Goal: Information Seeking & Learning: Learn about a topic

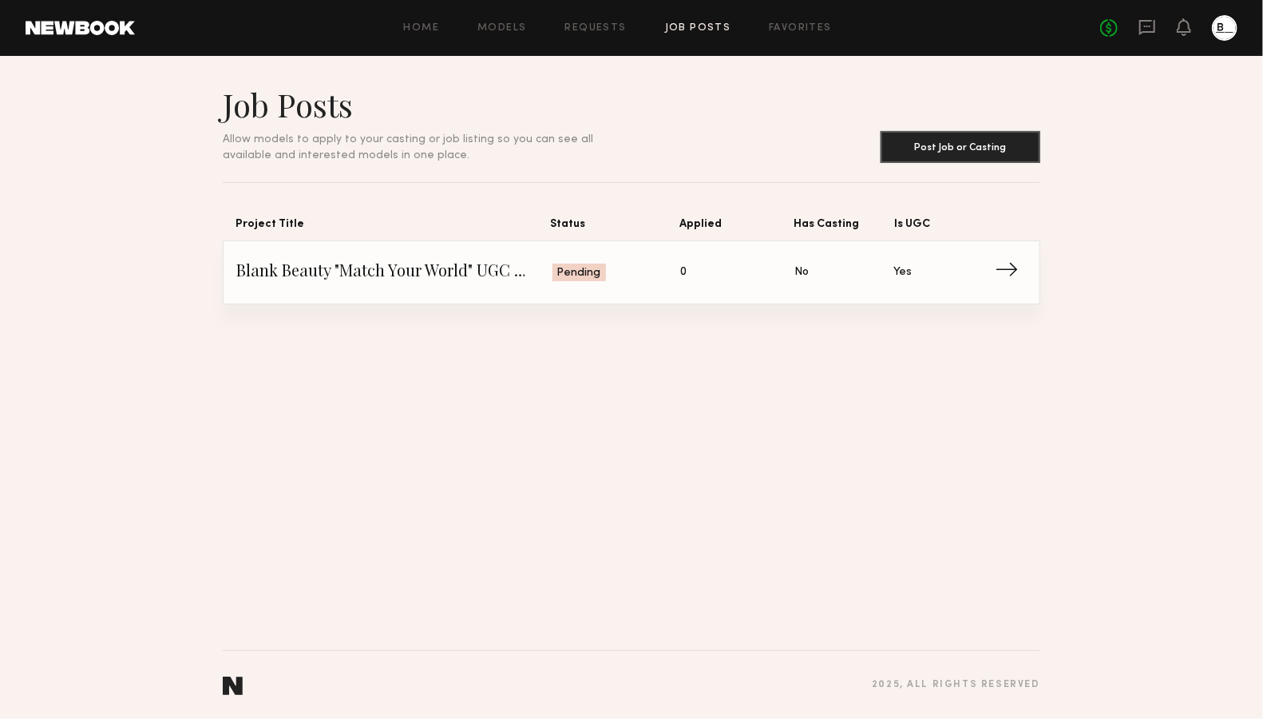
click at [965, 269] on span "Is UGC: Yes" at bounding box center [944, 272] width 100 height 24
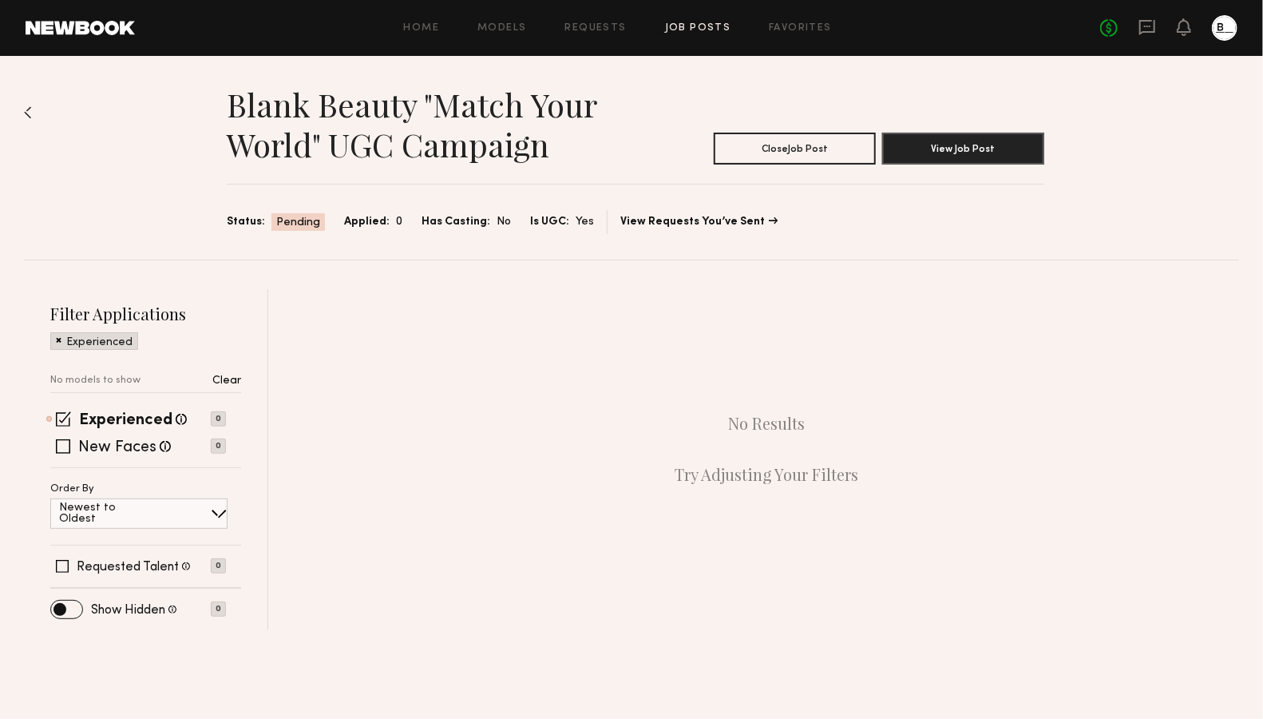
click at [1032, 419] on div "No Results Try Adjusting Your Filters" at bounding box center [767, 448] width 945 height 319
click at [694, 26] on link "Job Posts" at bounding box center [698, 28] width 66 height 10
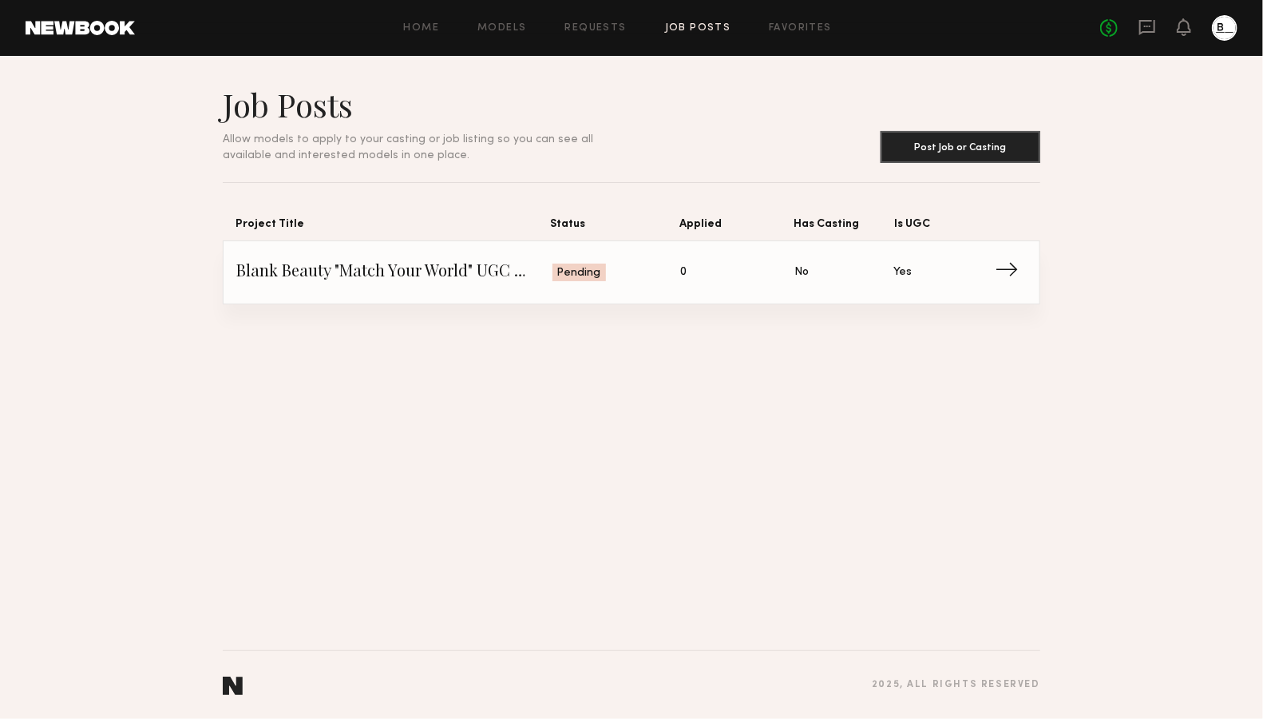
click at [462, 274] on span "Blank Beauty "Match Your World" UGC Campaign" at bounding box center [394, 272] width 316 height 24
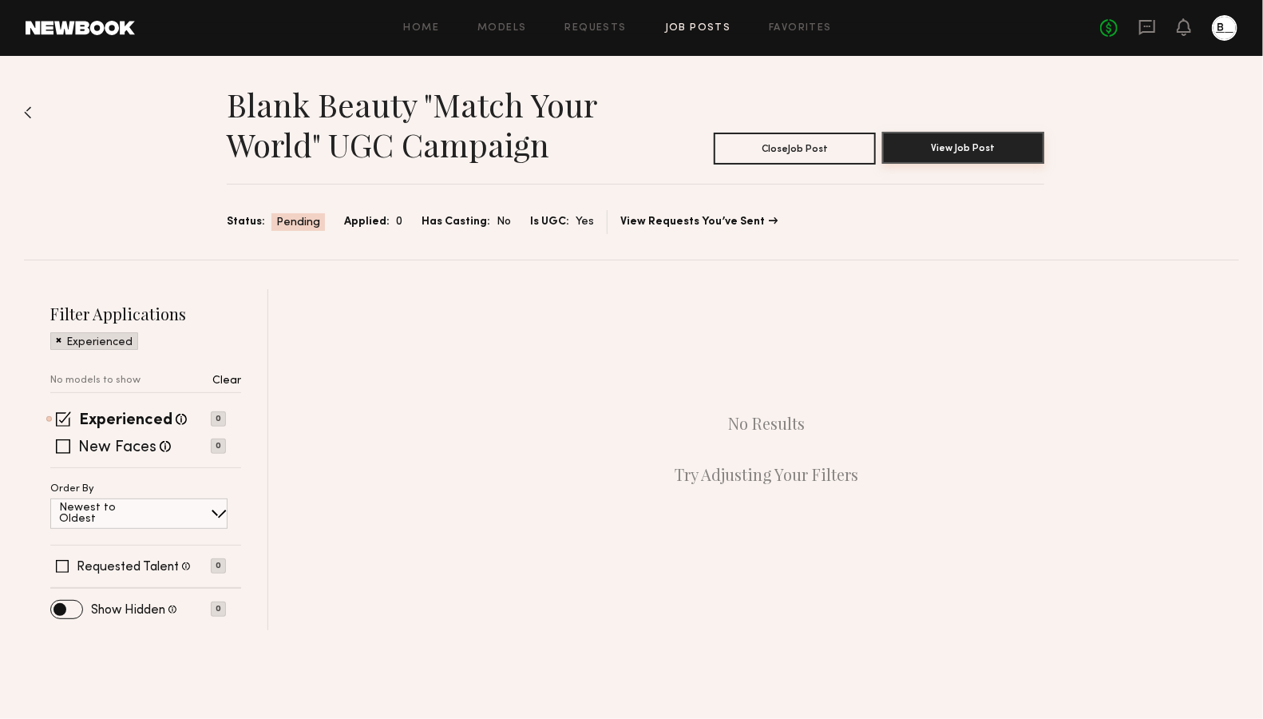
click at [972, 152] on button "View Job Post" at bounding box center [963, 148] width 162 height 32
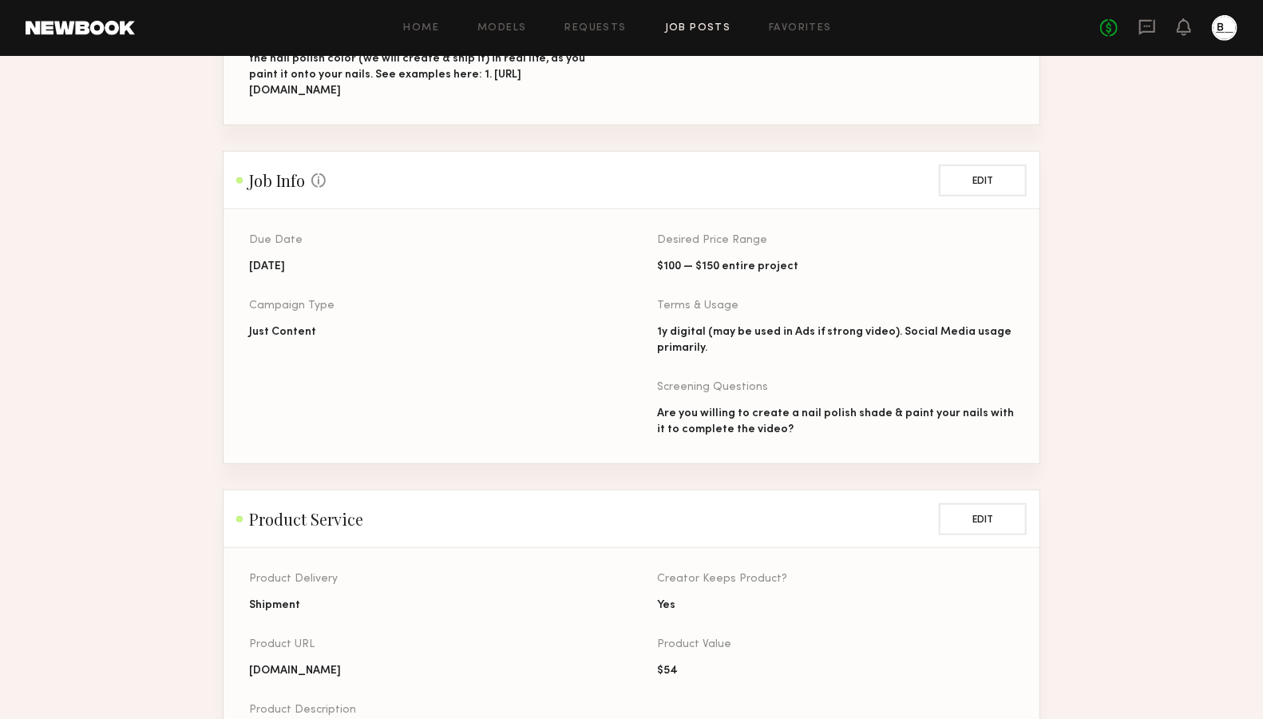
scroll to position [526, 0]
drag, startPoint x: 652, startPoint y: 259, endPoint x: 830, endPoint y: 260, distance: 177.3
click at [830, 260] on div "Due Date [DATE] Campaign Type Just Content Desired Price Range $100 — $150 enti…" at bounding box center [657, 346] width 816 height 228
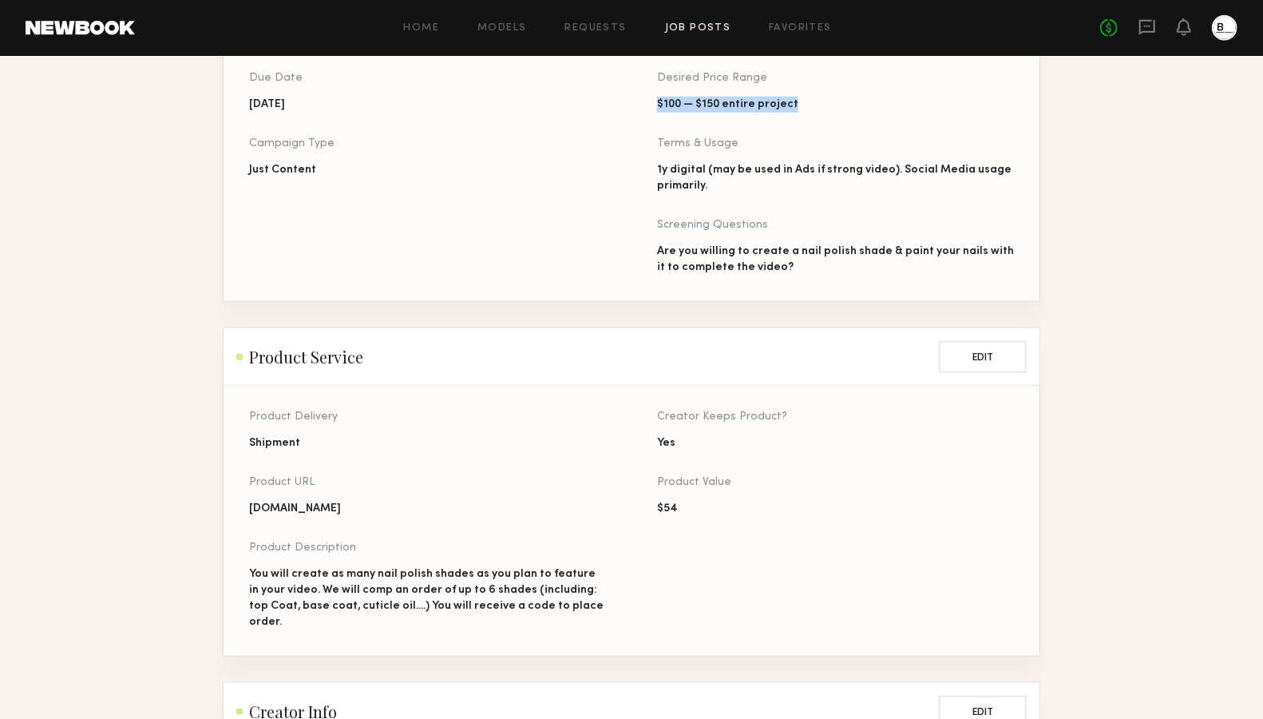
scroll to position [715, 0]
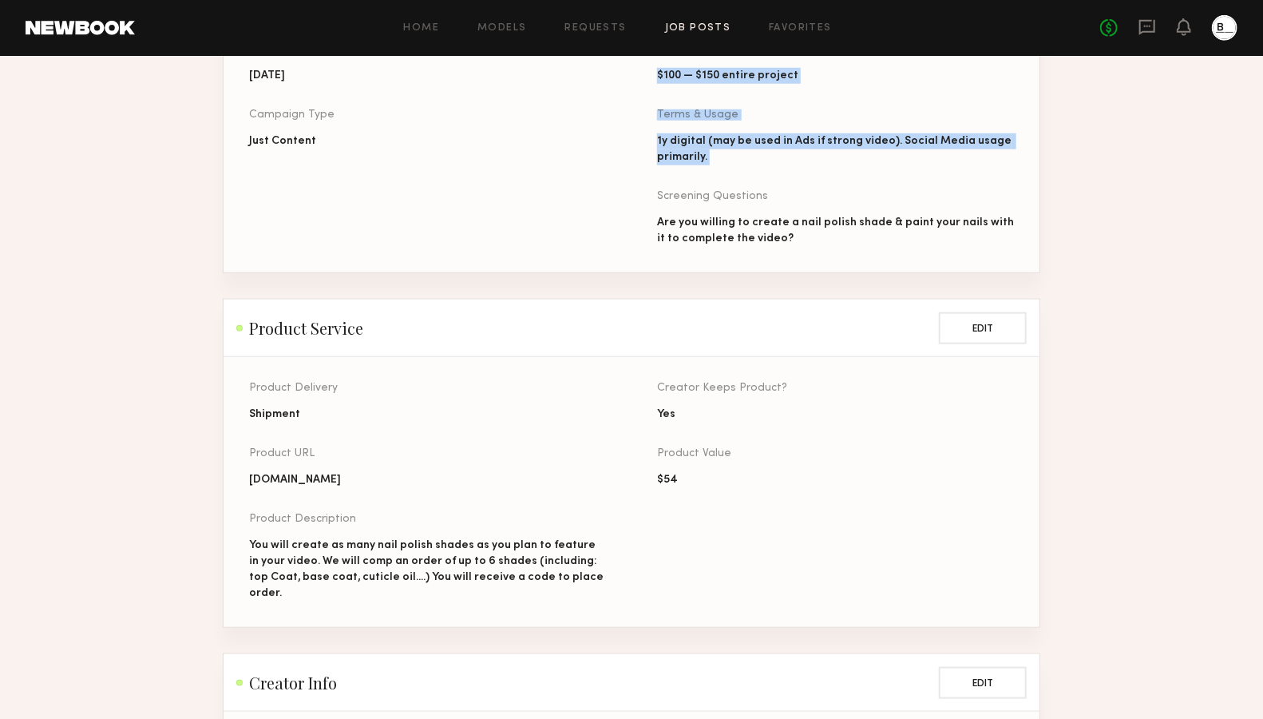
drag, startPoint x: 713, startPoint y: 160, endPoint x: 624, endPoint y: 139, distance: 92.0
click at [624, 139] on div "Due Date [DATE] Campaign Type Just Content Desired Price Range $100 — $150 enti…" at bounding box center [657, 158] width 816 height 228
click at [747, 146] on div "1y digital (may be used in Ads if strong video). Social Media usage primarily." at bounding box center [835, 149] width 357 height 32
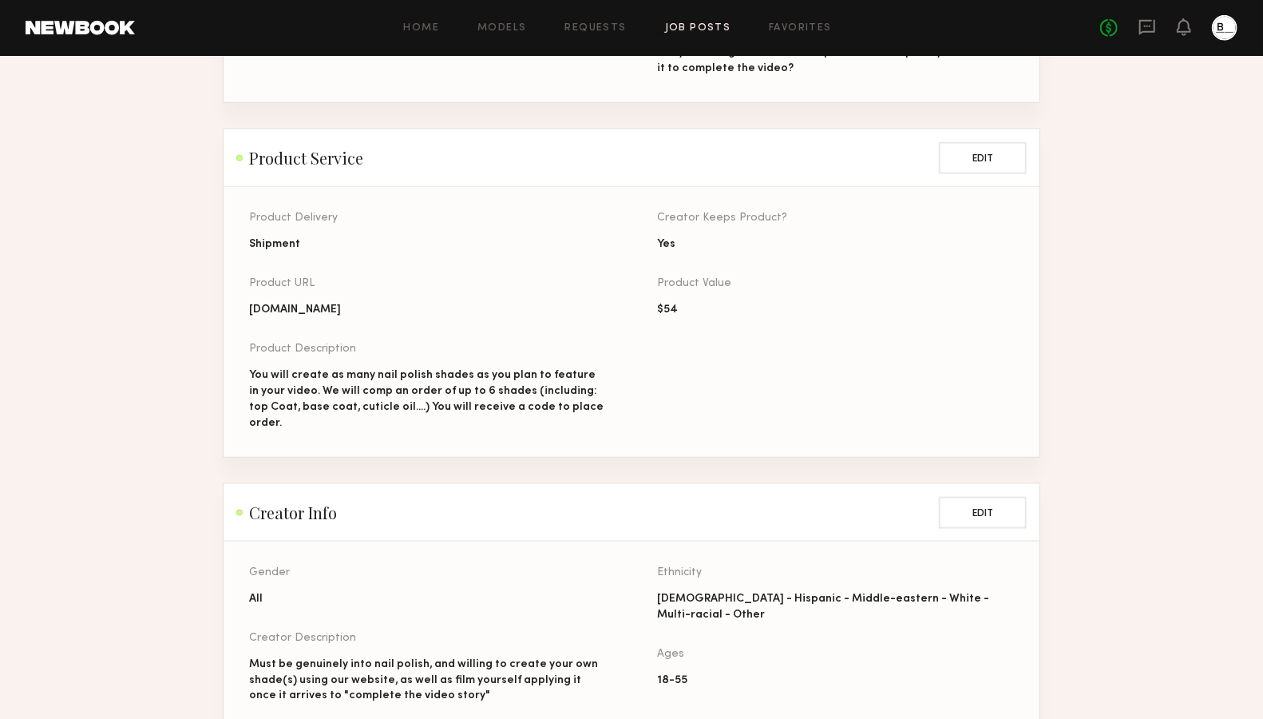
scroll to position [902, 0]
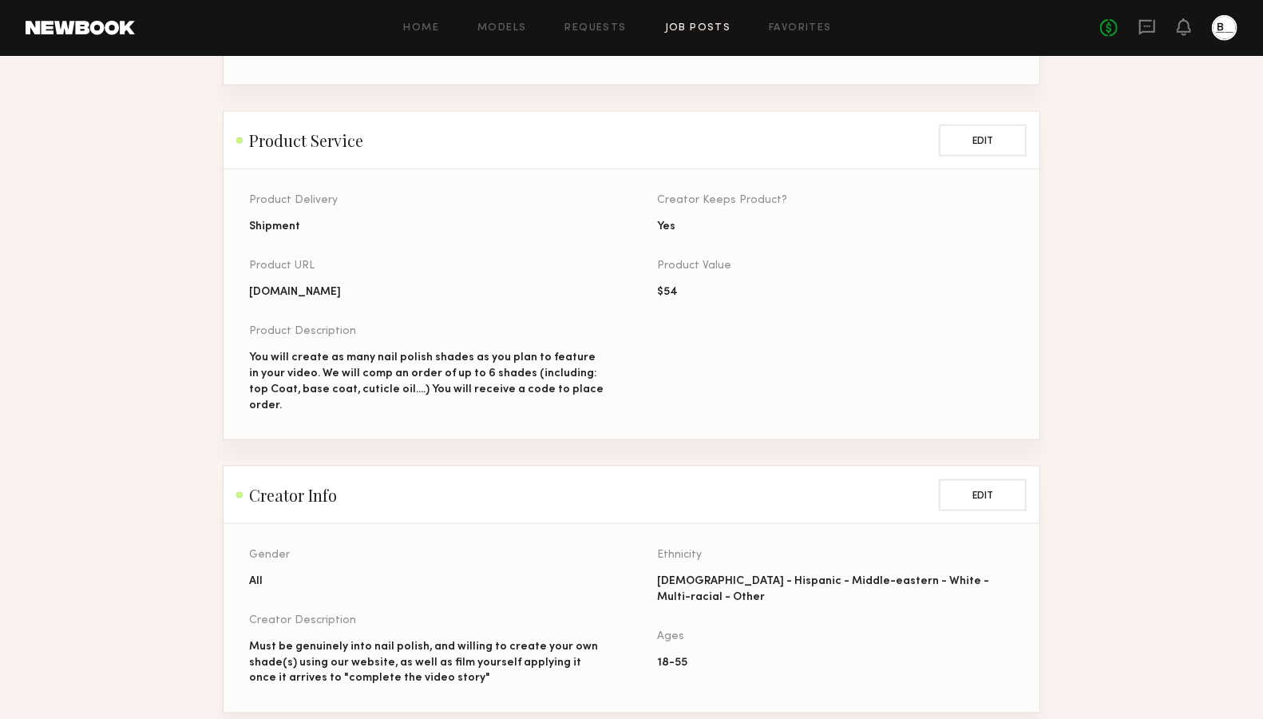
drag, startPoint x: 677, startPoint y: 288, endPoint x: 623, endPoint y: 287, distance: 54.3
click at [623, 287] on div "Product Delivery Shipment Product URL [DOMAIN_NAME] Product Description You wil…" at bounding box center [657, 317] width 816 height 244
click at [682, 294] on div "$54" at bounding box center [835, 292] width 357 height 16
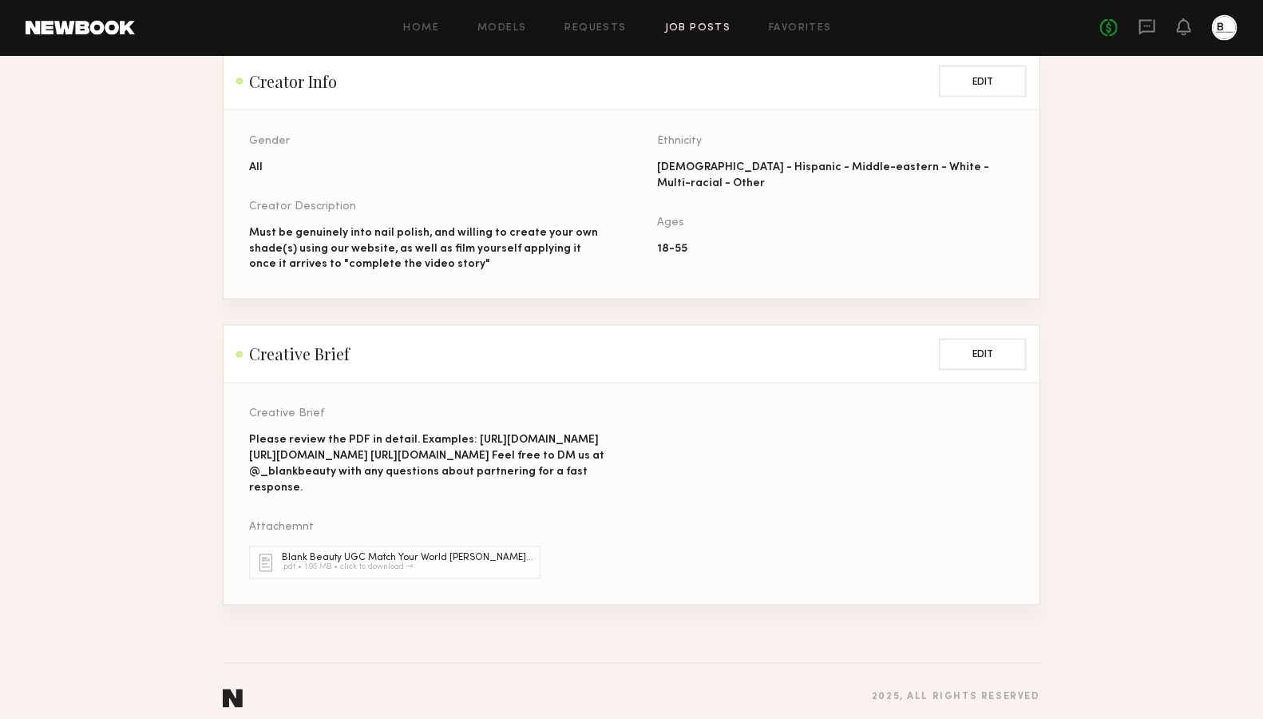
scroll to position [1378, 0]
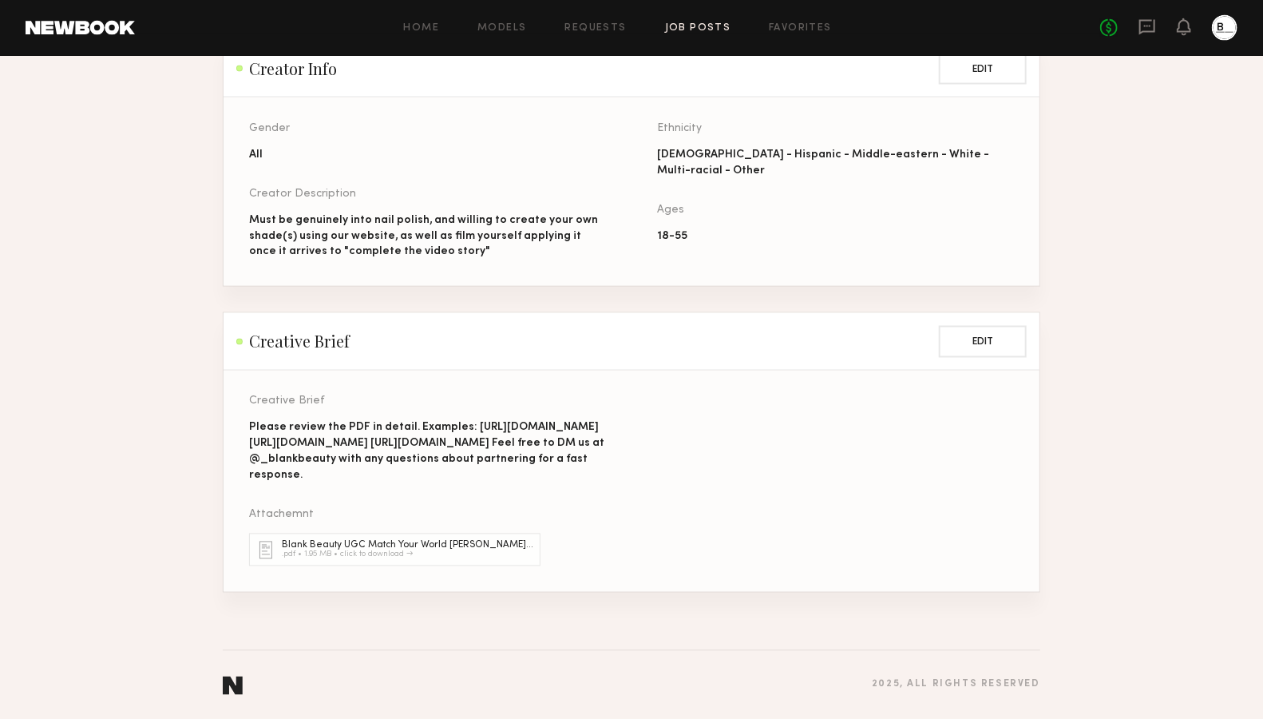
click at [305, 420] on div "Please review the PDF in detail. Examples: [URL][DOMAIN_NAME] [URL][DOMAIN_NAME…" at bounding box center [427, 452] width 357 height 64
drag, startPoint x: 252, startPoint y: 378, endPoint x: 430, endPoint y: 396, distance: 179.0
click at [430, 420] on div "Please review the PDF in detail. Examples: [URL][DOMAIN_NAME] [URL][DOMAIN_NAME…" at bounding box center [427, 452] width 357 height 64
copy div "[URL][DOMAIN_NAME]"
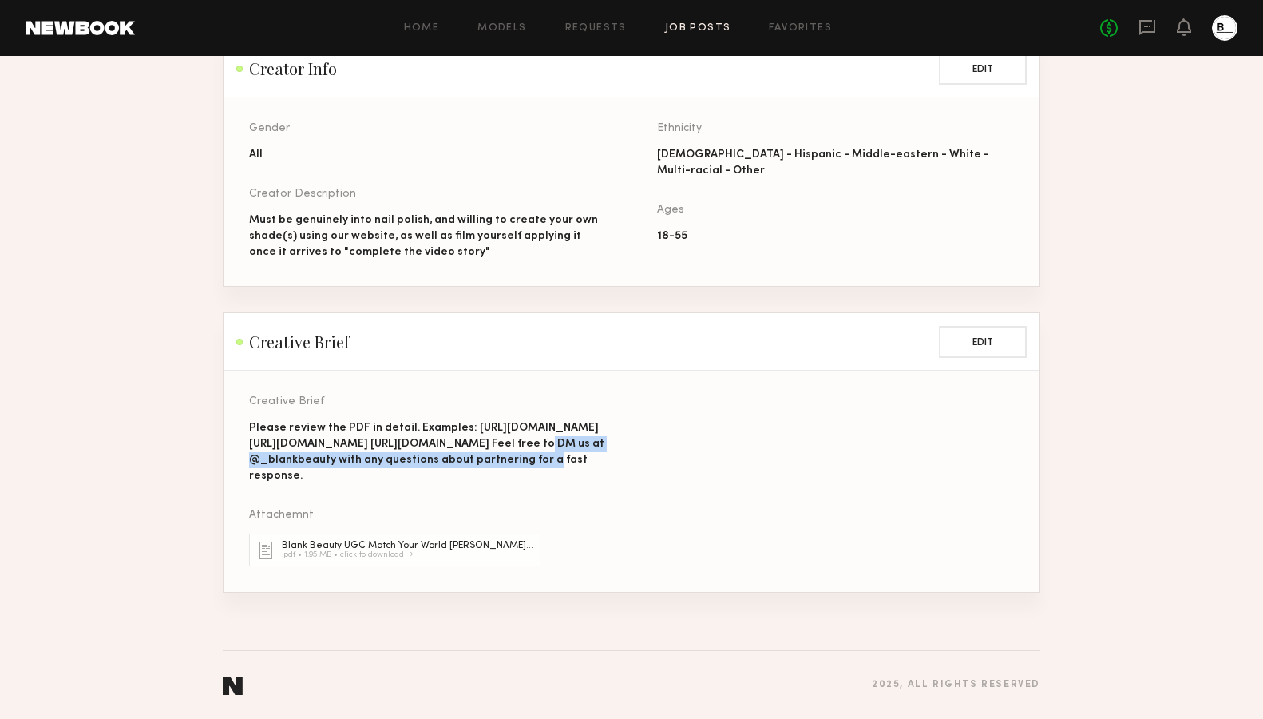
drag, startPoint x: 405, startPoint y: 427, endPoint x: 243, endPoint y: 406, distance: 163.4
click at [243, 406] on section "Creative Brief Please review the PDF in detail. Examples: [URL][DOMAIN_NAME] [U…" at bounding box center [632, 480] width 816 height 221
copy div "[URL][DOMAIN_NAME]"
drag, startPoint x: 404, startPoint y: 461, endPoint x: 242, endPoint y: 446, distance: 162.7
click at [242, 446] on section "Creative Brief Please review the PDF in detail. Examples: [URL][DOMAIN_NAME] [U…" at bounding box center [632, 480] width 816 height 221
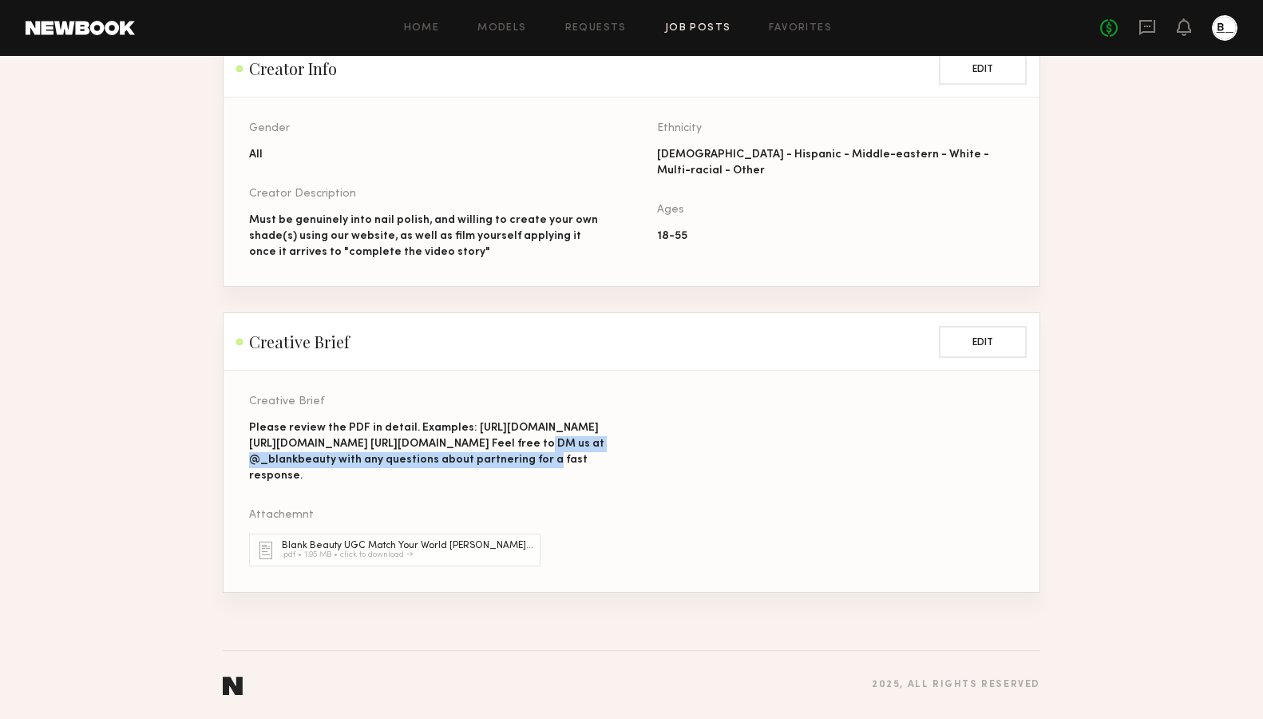
copy div "[URL][DOMAIN_NAME]"
